Goal: Task Accomplishment & Management: Manage account settings

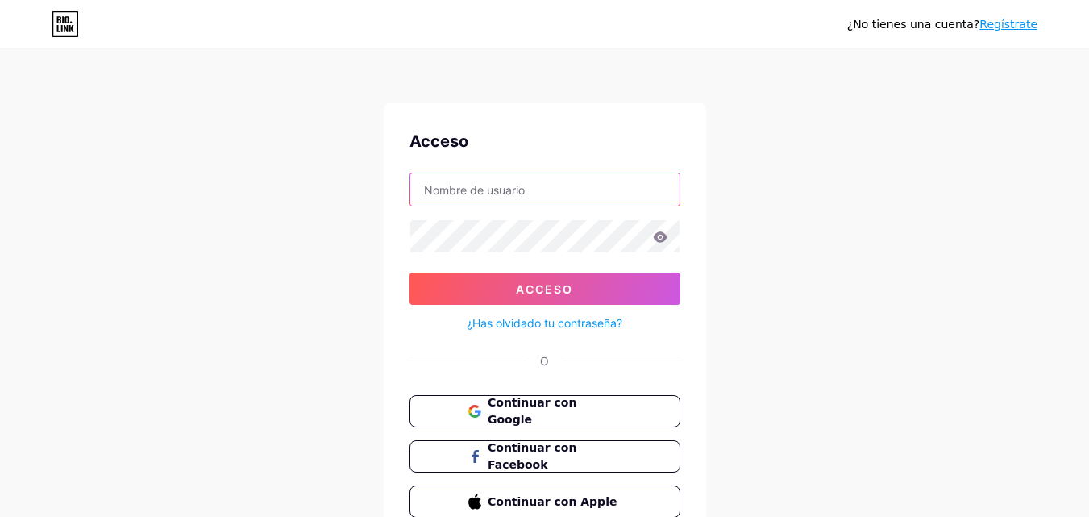
click at [518, 189] on input "text" at bounding box center [544, 189] width 269 height 32
type input "[EMAIL_ADDRESS][DOMAIN_NAME]"
click at [659, 234] on icon at bounding box center [660, 236] width 14 height 10
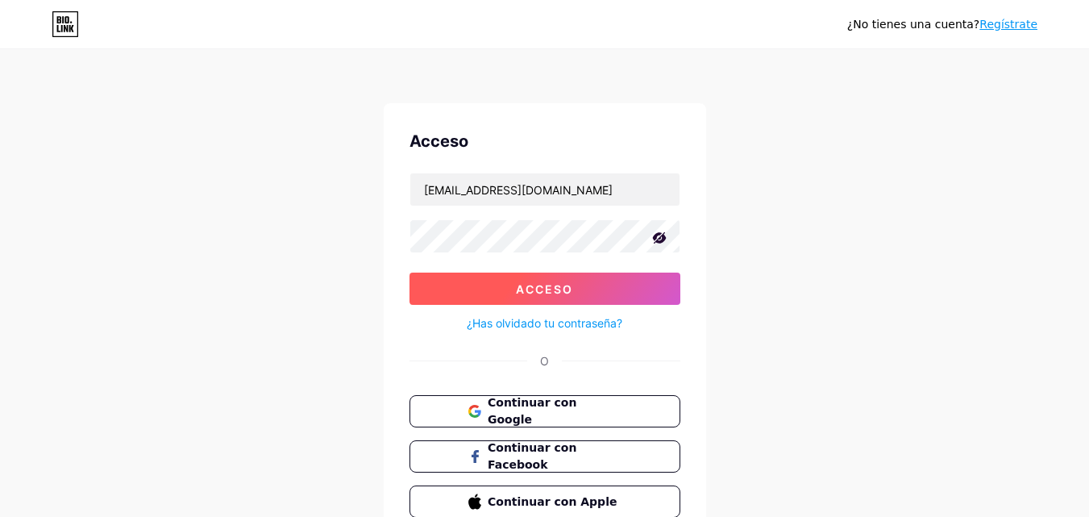
click at [550, 291] on font "Acceso" at bounding box center [544, 289] width 57 height 14
click at [568, 283] on font "Acceso" at bounding box center [544, 289] width 57 height 14
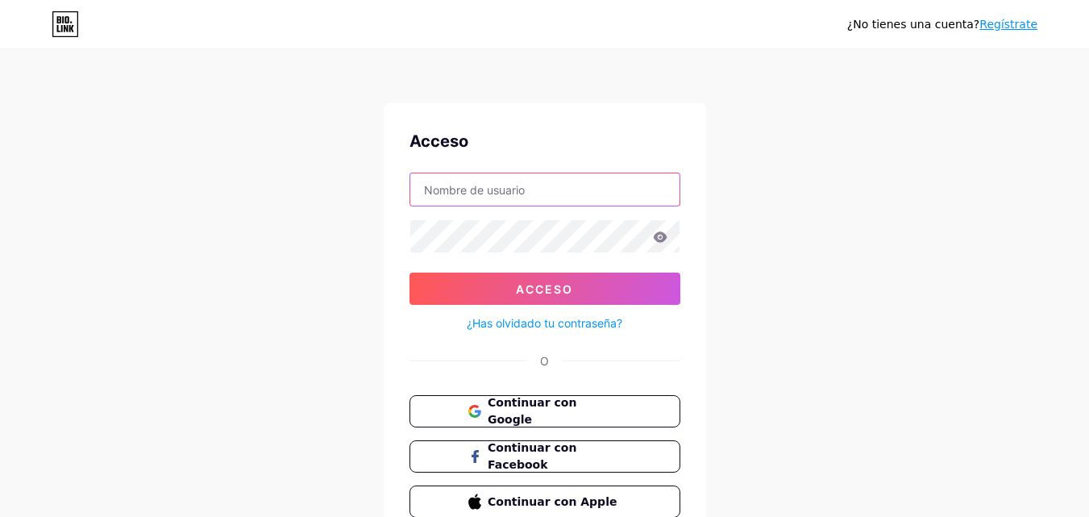
click at [563, 188] on input "text" at bounding box center [544, 189] width 269 height 32
type input "[EMAIL_ADDRESS][DOMAIN_NAME]"
click at [568, 323] on font "¿Has olvidado tu contraseña?" at bounding box center [545, 323] width 156 height 14
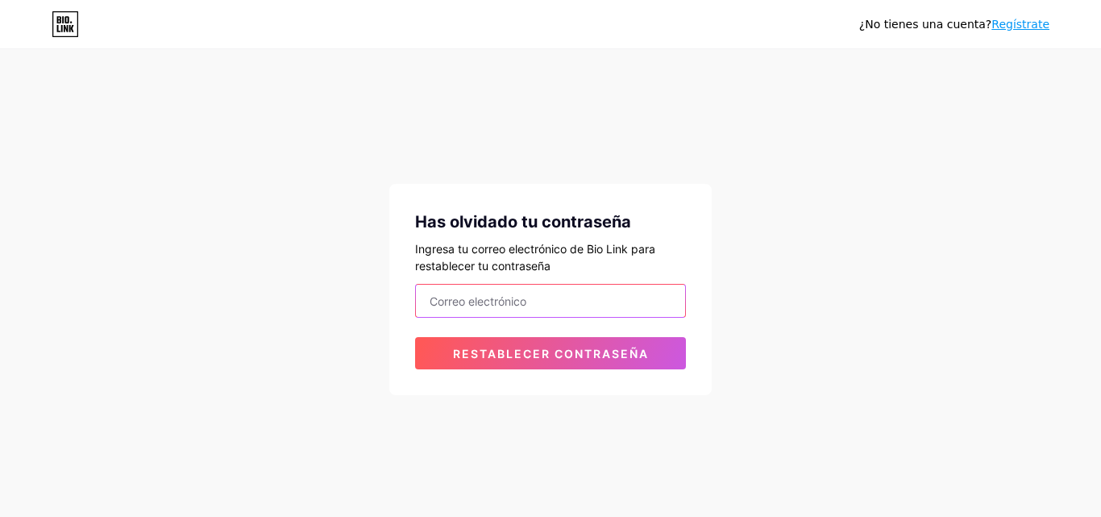
click at [551, 298] on input "email" at bounding box center [550, 301] width 269 height 32
type input "[EMAIL_ADDRESS][DOMAIN_NAME]"
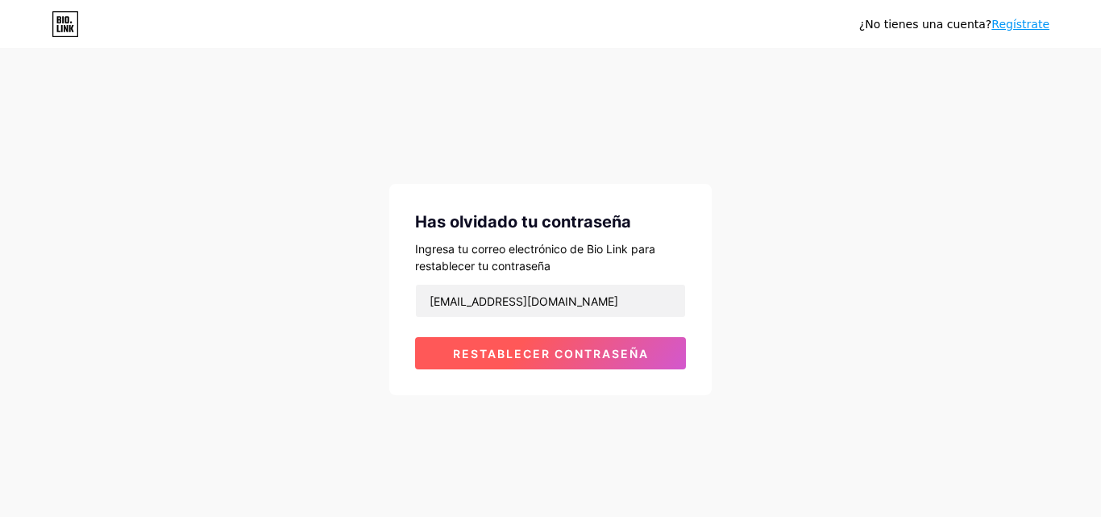
click at [550, 360] on font "Restablecer contraseña" at bounding box center [551, 354] width 196 height 14
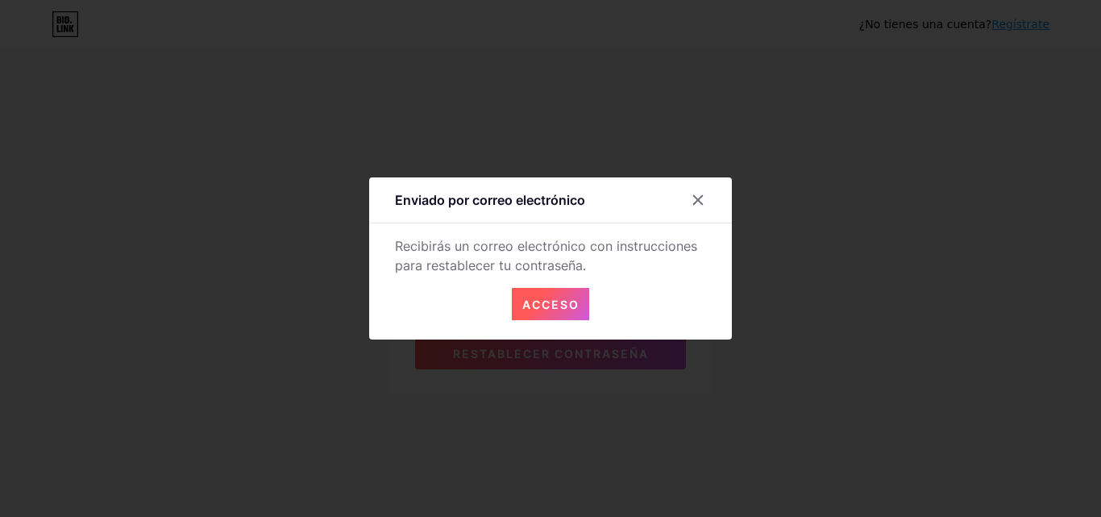
click at [557, 301] on font "Acceso" at bounding box center [550, 304] width 57 height 14
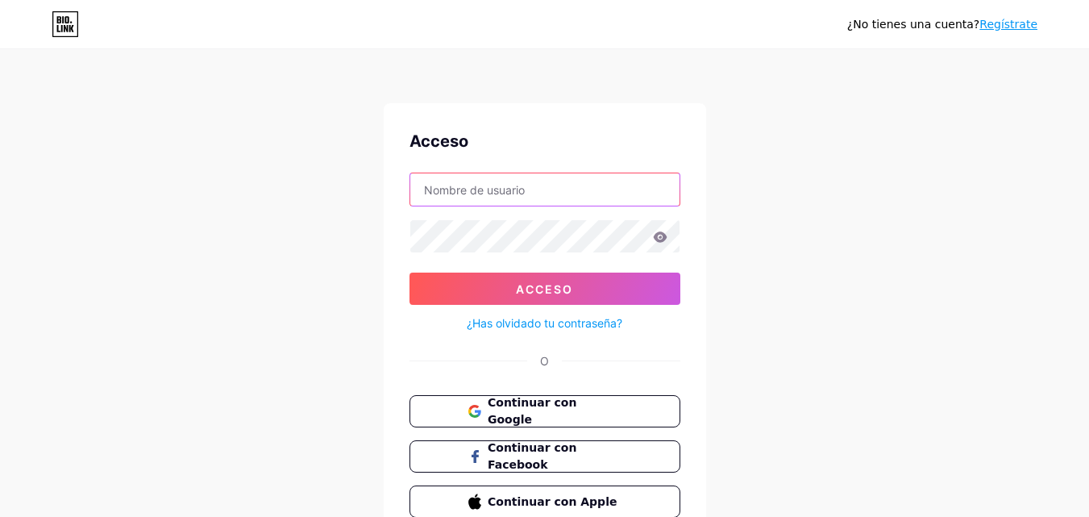
click at [470, 185] on input "text" at bounding box center [544, 189] width 269 height 32
type input "[EMAIL_ADDRESS][DOMAIN_NAME]"
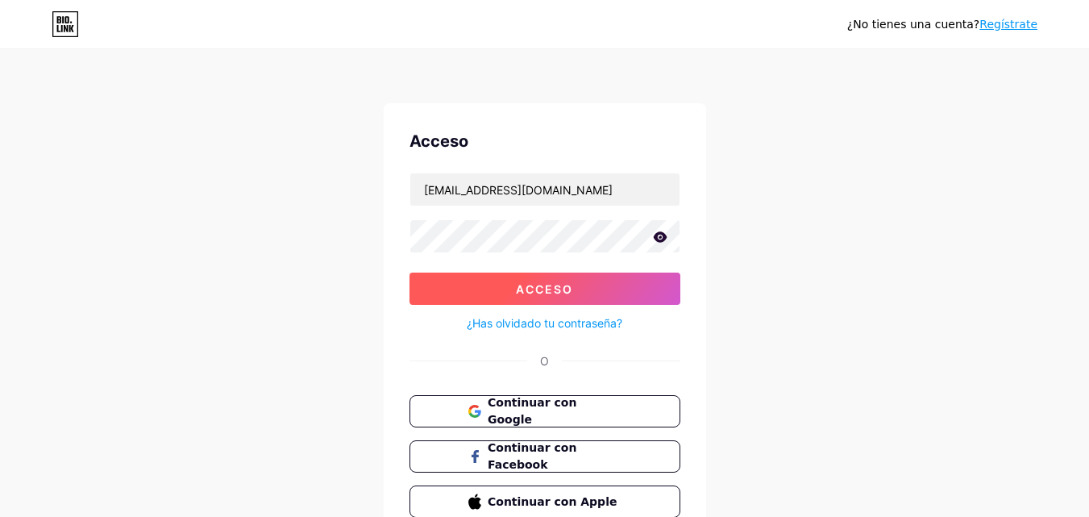
click at [591, 285] on button "Acceso" at bounding box center [545, 288] width 271 height 32
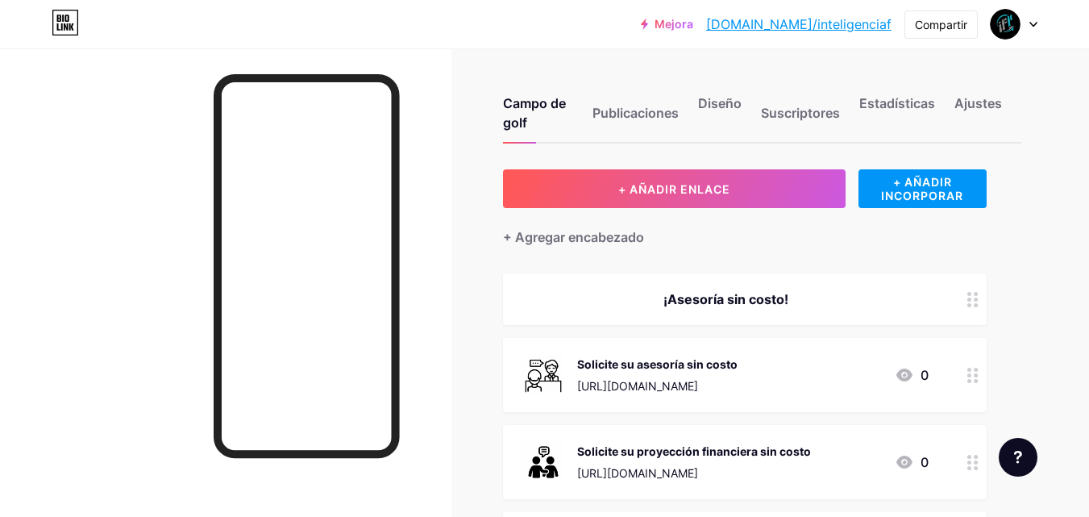
click at [687, 102] on div "Campo de golf Publicaciones Diseño Suscriptores Estadísticas Ajustes" at bounding box center [762, 106] width 518 height 76
click at [713, 102] on font "Diseño" at bounding box center [720, 103] width 44 height 16
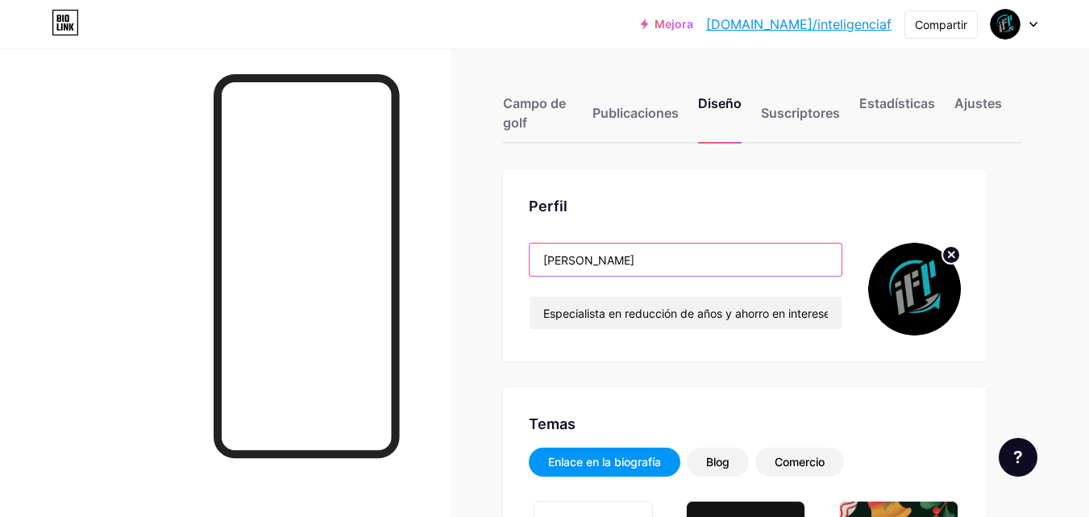
click at [663, 265] on input "[PERSON_NAME]" at bounding box center [686, 259] width 312 height 32
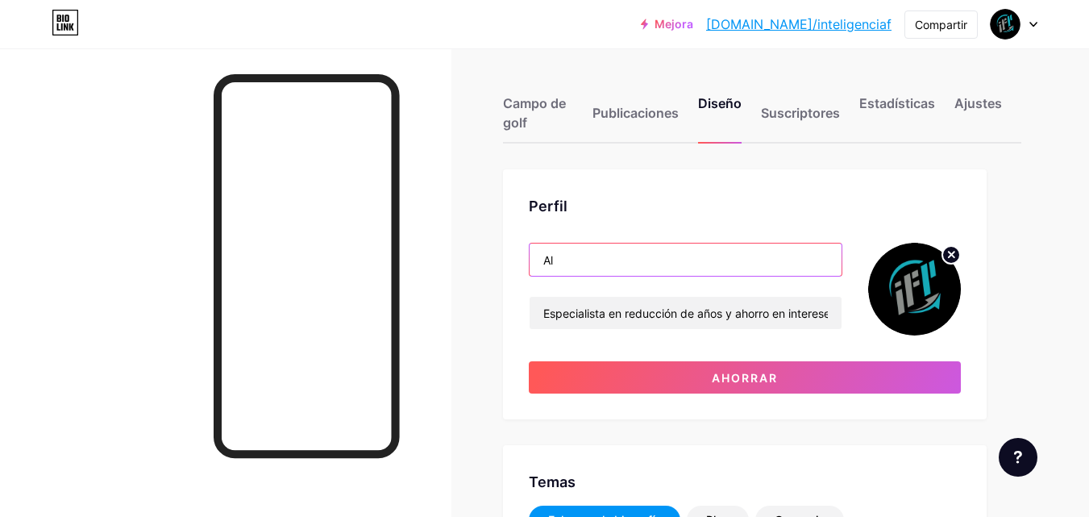
type input "A"
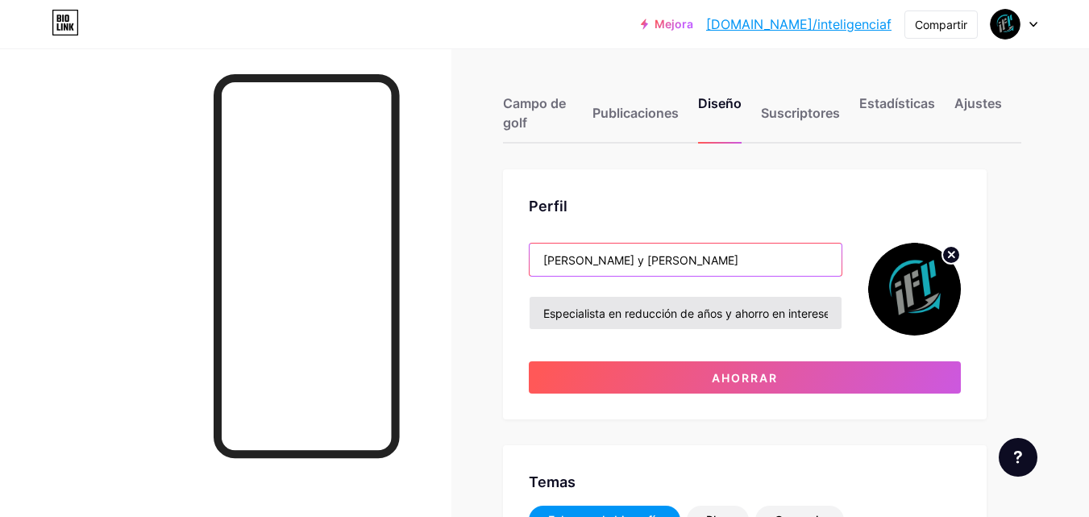
type input "[PERSON_NAME] y [PERSON_NAME]"
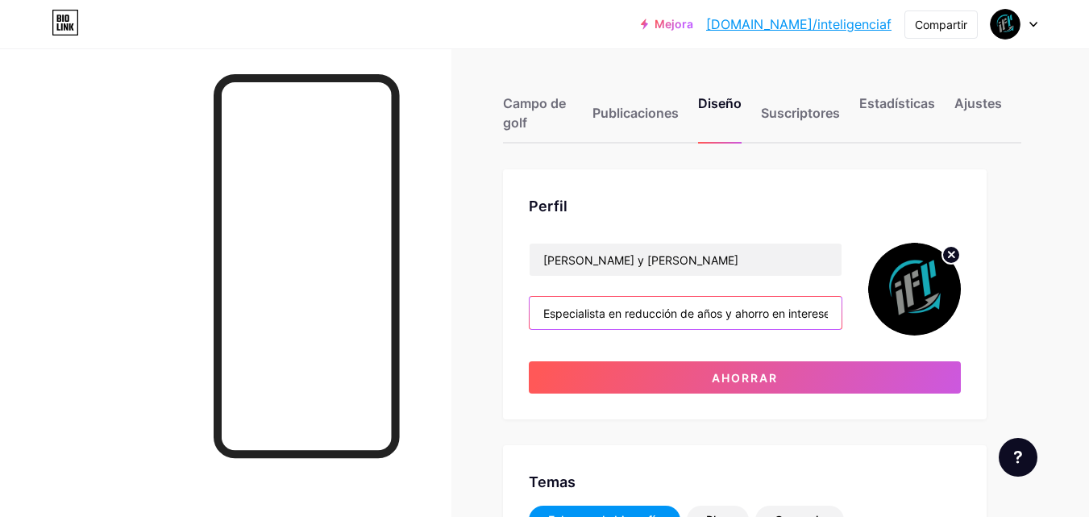
click at [607, 314] on input "Especialista en reducción de años y ahorro en intereses para créditos de vivien…" at bounding box center [686, 313] width 312 height 32
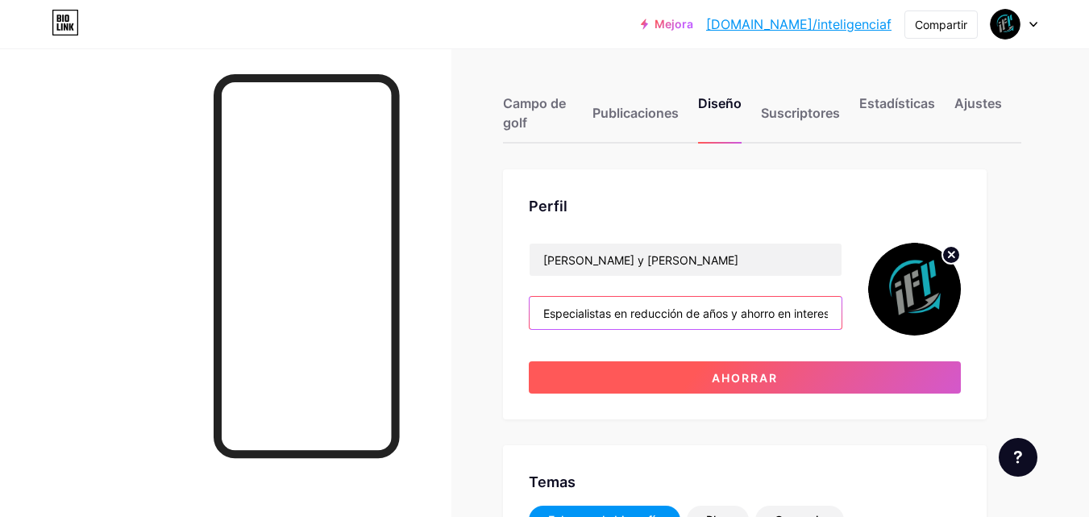
type input "Especialistas en reducción de años y ahorro en intereses para créditos de vivie…"
click at [797, 374] on button "Ahorrar" at bounding box center [745, 377] width 432 height 32
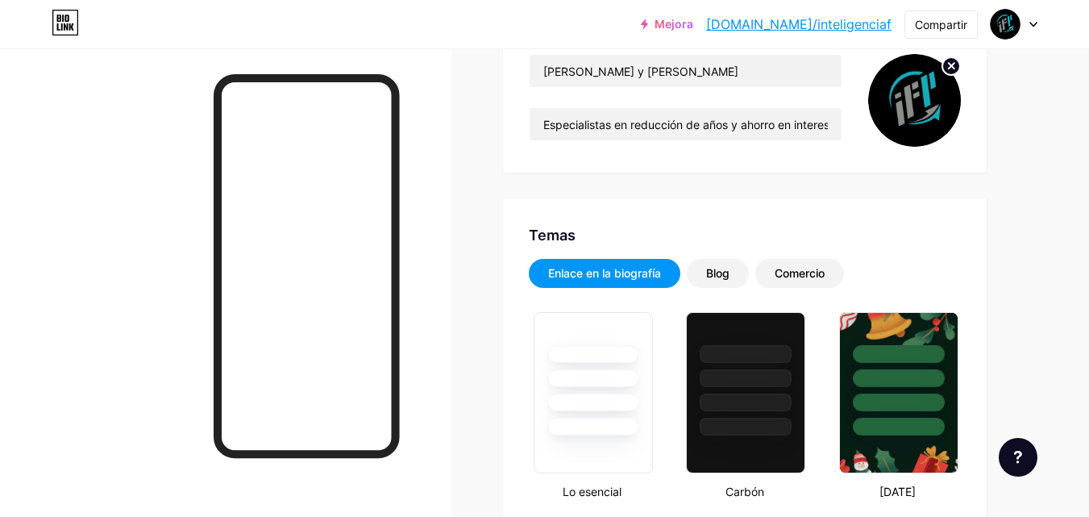
scroll to position [37, 0]
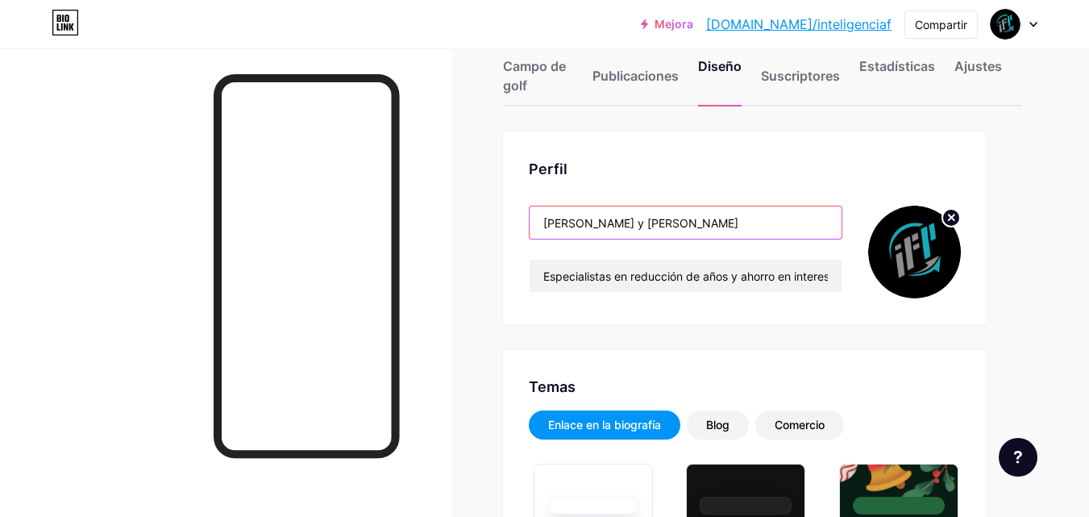
click at [632, 221] on input "[PERSON_NAME] y [PERSON_NAME]" at bounding box center [686, 222] width 312 height 32
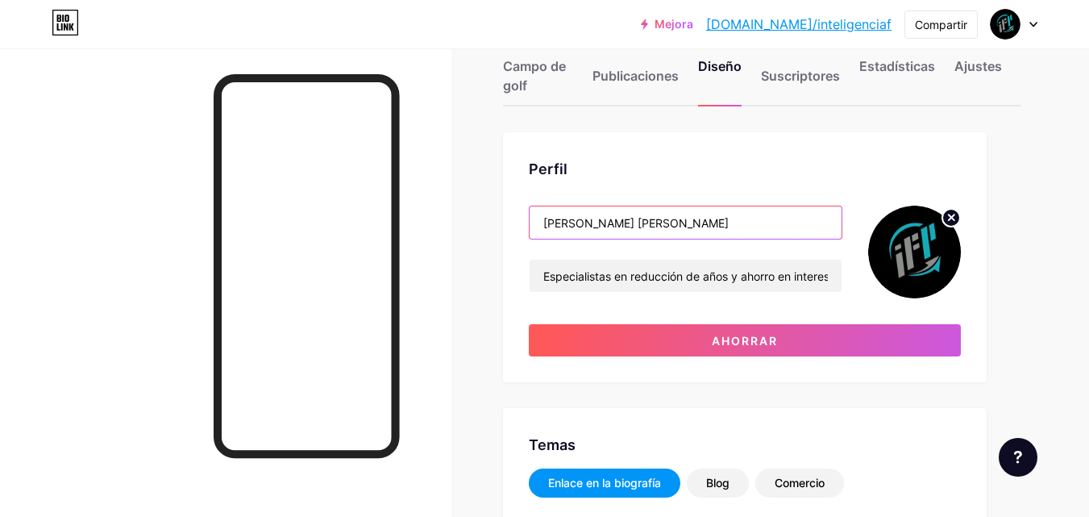
type input "[PERSON_NAME] y [PERSON_NAME]"
click at [618, 223] on input "[PERSON_NAME] y [PERSON_NAME]" at bounding box center [686, 222] width 312 height 32
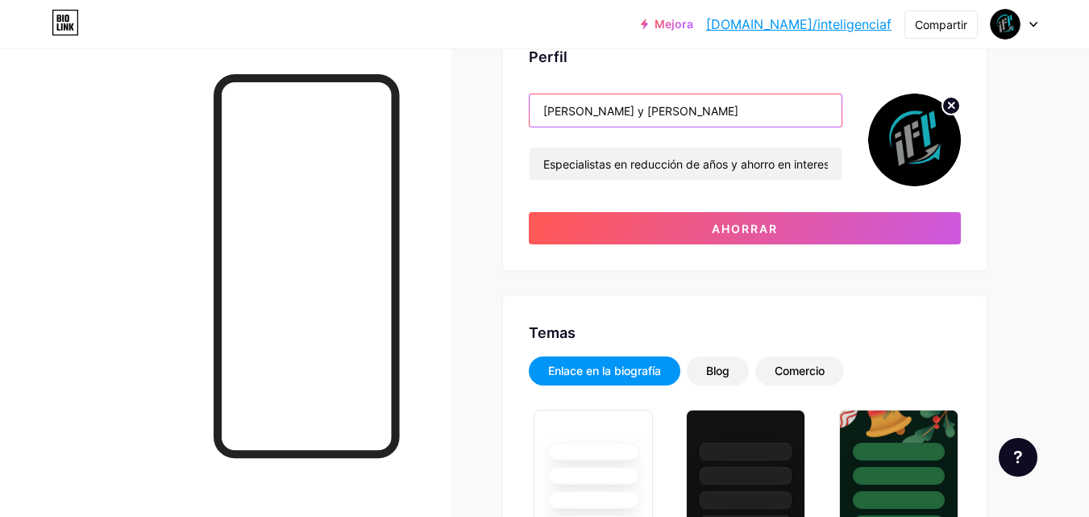
scroll to position [0, 0]
